Goal: Task Accomplishment & Management: Manage account settings

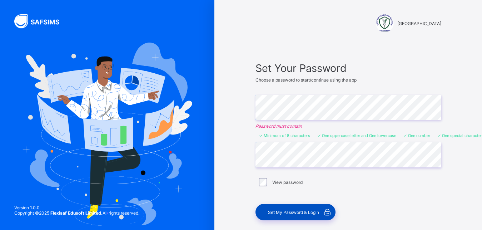
click at [283, 210] on span "Set My Password & Login" at bounding box center [293, 211] width 51 height 5
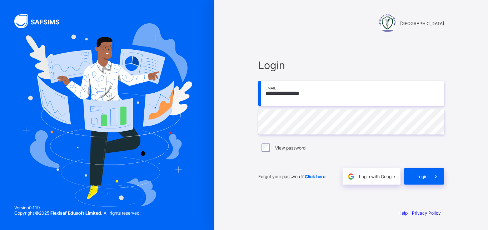
click at [321, 95] on input "**********" at bounding box center [351, 93] width 186 height 25
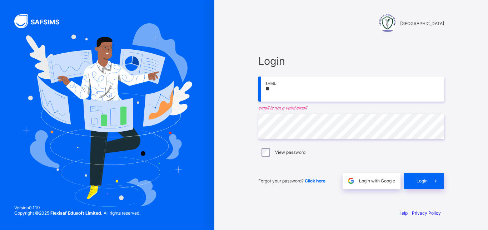
type input "*"
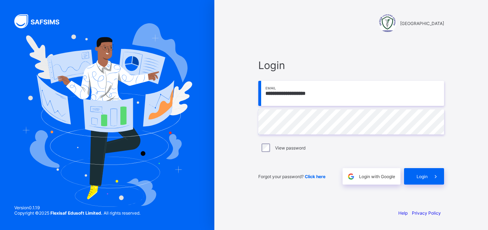
type input "**********"
click at [413, 177] on div "Login" at bounding box center [424, 176] width 40 height 16
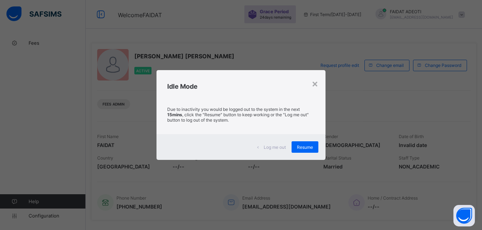
scroll to position [141, 0]
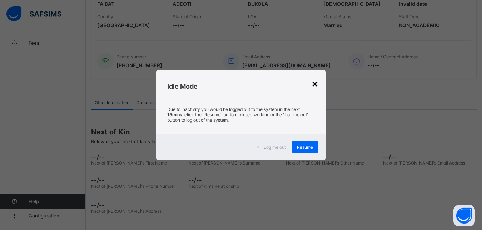
click at [316, 84] on div "×" at bounding box center [314, 83] width 7 height 12
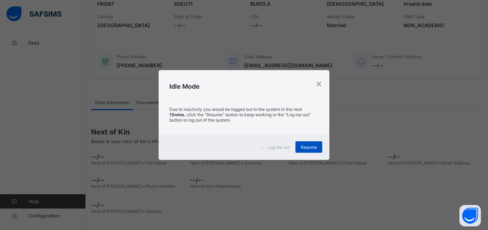
click at [306, 150] on div "Resume" at bounding box center [308, 146] width 27 height 11
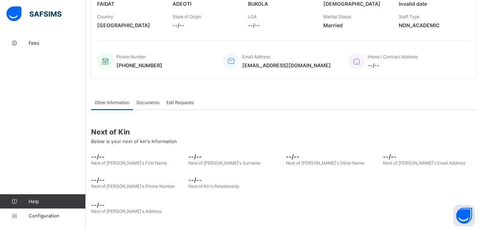
click at [145, 105] on span "Documents" at bounding box center [147, 102] width 23 height 5
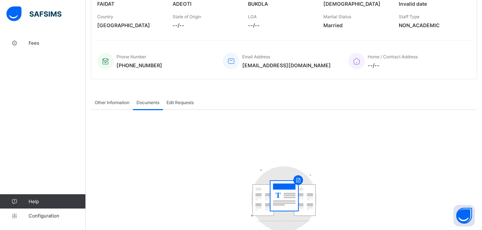
click at [189, 102] on span "Edit Requests" at bounding box center [179, 102] width 27 height 5
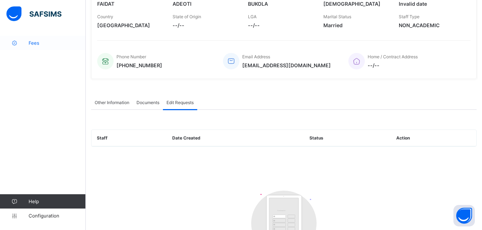
click at [32, 42] on span "Fees" at bounding box center [57, 43] width 57 height 6
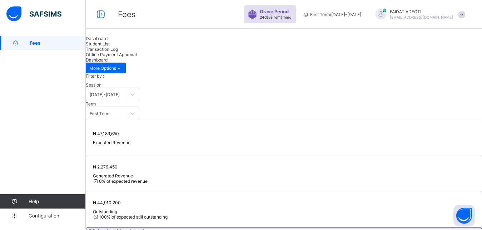
click at [110, 46] on span "Student List" at bounding box center [98, 43] width 24 height 5
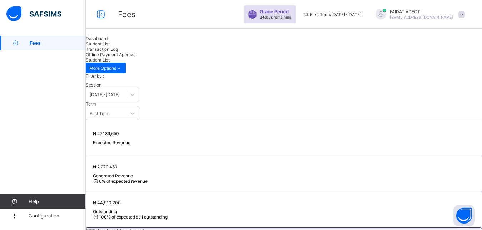
click at [185, 52] on div "Transaction Log" at bounding box center [284, 48] width 396 height 5
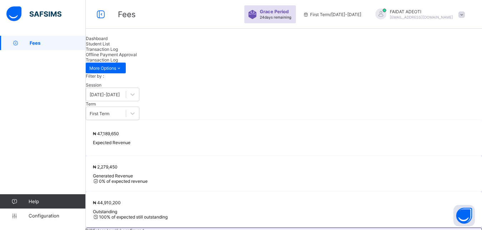
click at [137, 54] on span "Offline Payment Approval" at bounding box center [111, 54] width 51 height 5
click at [107, 41] on span "Dashboard" at bounding box center [97, 38] width 22 height 5
click at [54, 213] on span "Configuration" at bounding box center [57, 215] width 57 height 6
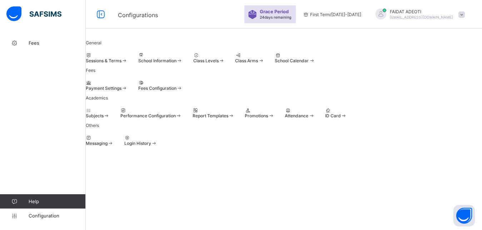
click at [127, 58] on div at bounding box center [107, 54] width 42 height 5
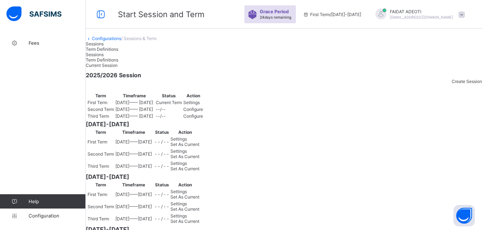
click at [118, 52] on span "Term Definitions" at bounding box center [102, 48] width 32 height 5
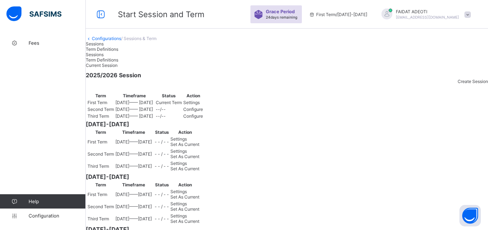
click at [121, 41] on link "Configurations" at bounding box center [106, 38] width 29 height 5
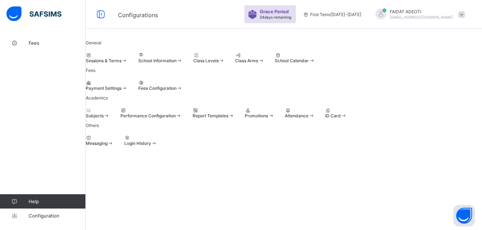
click at [182, 58] on div at bounding box center [160, 54] width 44 height 5
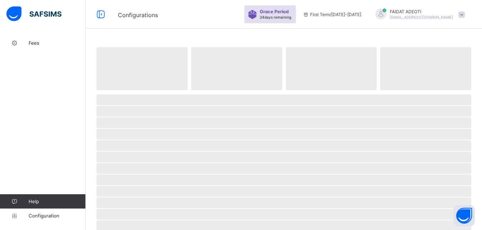
select select "**"
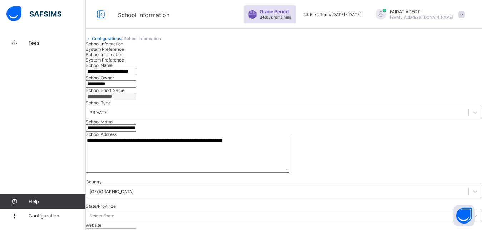
click at [119, 41] on link "Configurations" at bounding box center [106, 38] width 29 height 5
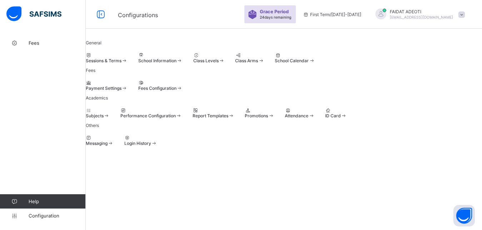
click at [225, 58] on div at bounding box center [208, 54] width 31 height 5
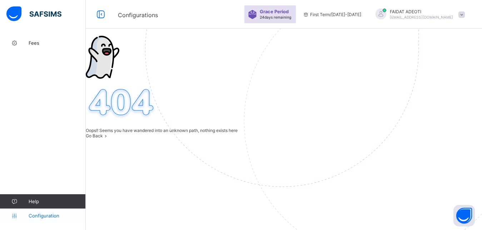
click at [37, 217] on span "Configuration" at bounding box center [57, 215] width 57 height 6
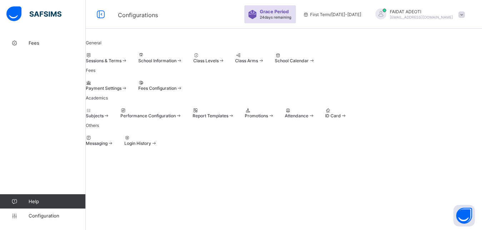
click at [121, 91] on span "Payment Settings" at bounding box center [104, 87] width 36 height 5
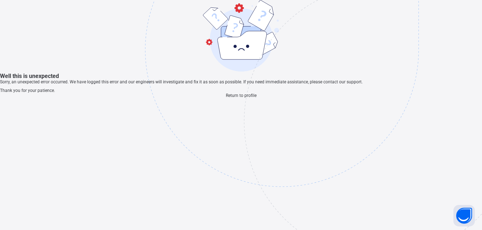
click at [239, 98] on span "Return to profile" at bounding box center [241, 95] width 31 height 5
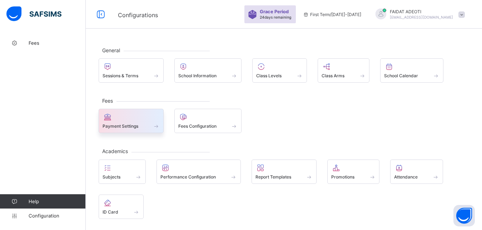
click at [132, 123] on div "Payment Settings" at bounding box center [130, 126] width 57 height 6
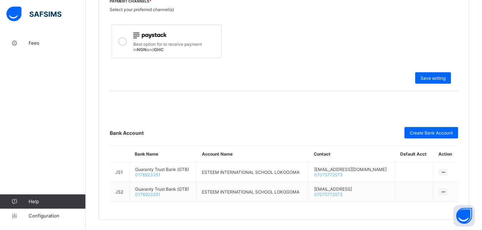
scroll to position [280, 0]
